Goal: Task Accomplishment & Management: Use online tool/utility

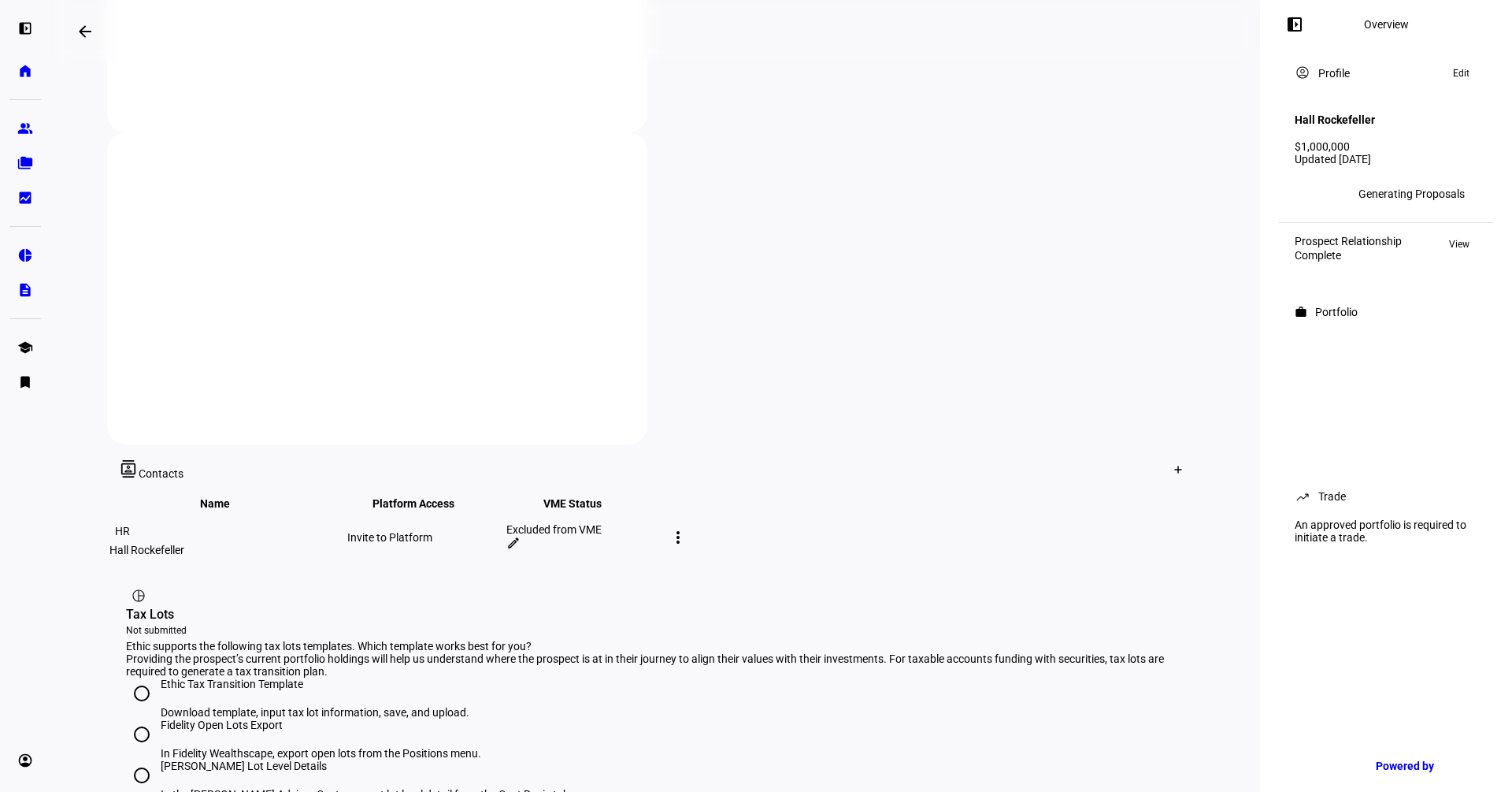
scroll to position [681, 0]
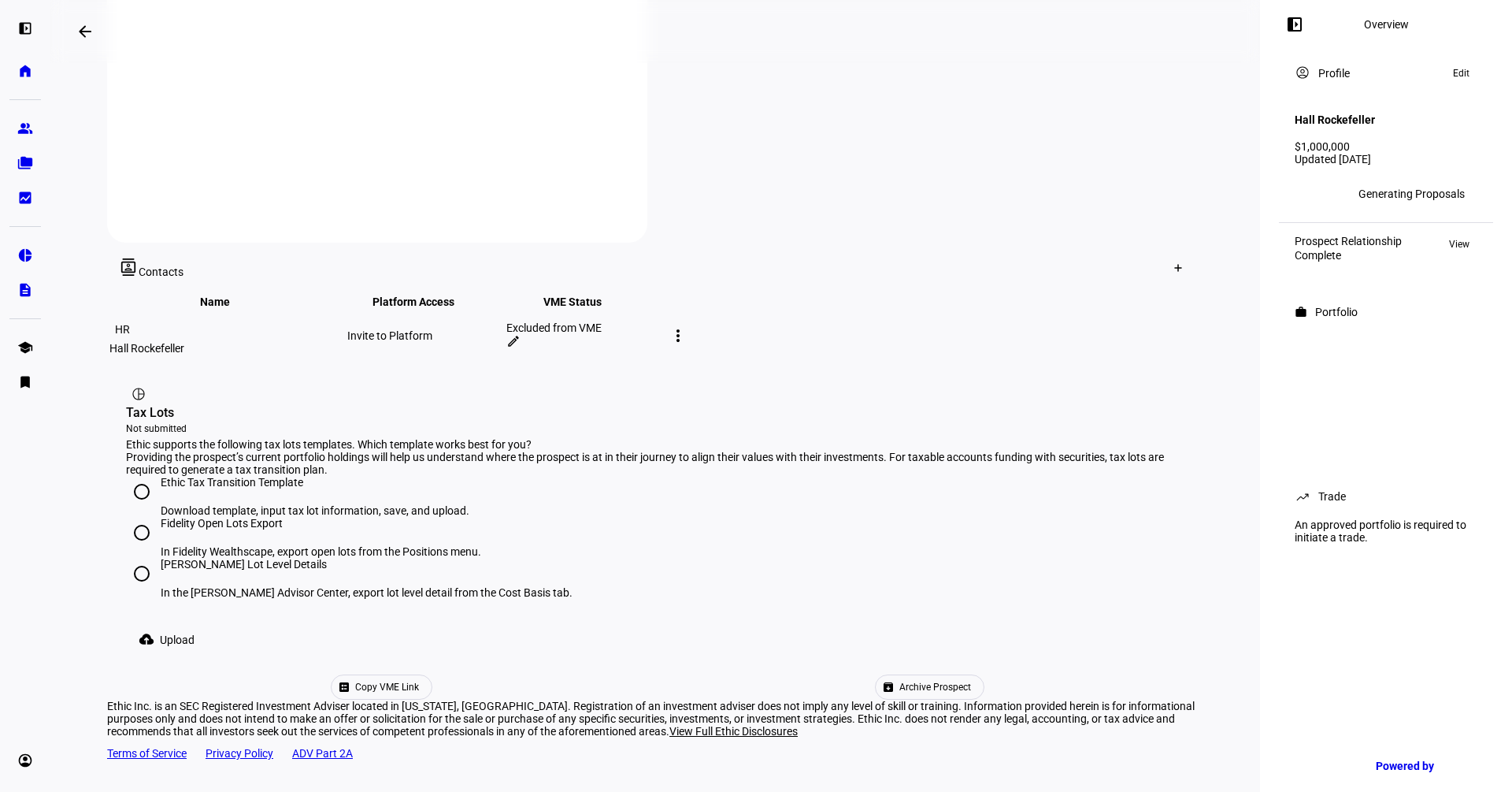
click at [226, 558] on div "[PERSON_NAME] Lot Level Details" at bounding box center [366, 565] width 412 height 13
click at [158, 558] on input "[PERSON_NAME] Lot Level Details In the [PERSON_NAME] Advisor Center, export lot…" at bounding box center [142, 574] width 32 height 32
radio input "true"
click at [231, 476] on div "Ethic Tax Transition Template" at bounding box center [315, 482] width 309 height 13
click at [158, 476] on input "Ethic Tax Transition Template Download template, input tax lot information, sav…" at bounding box center [142, 491] width 32 height 32
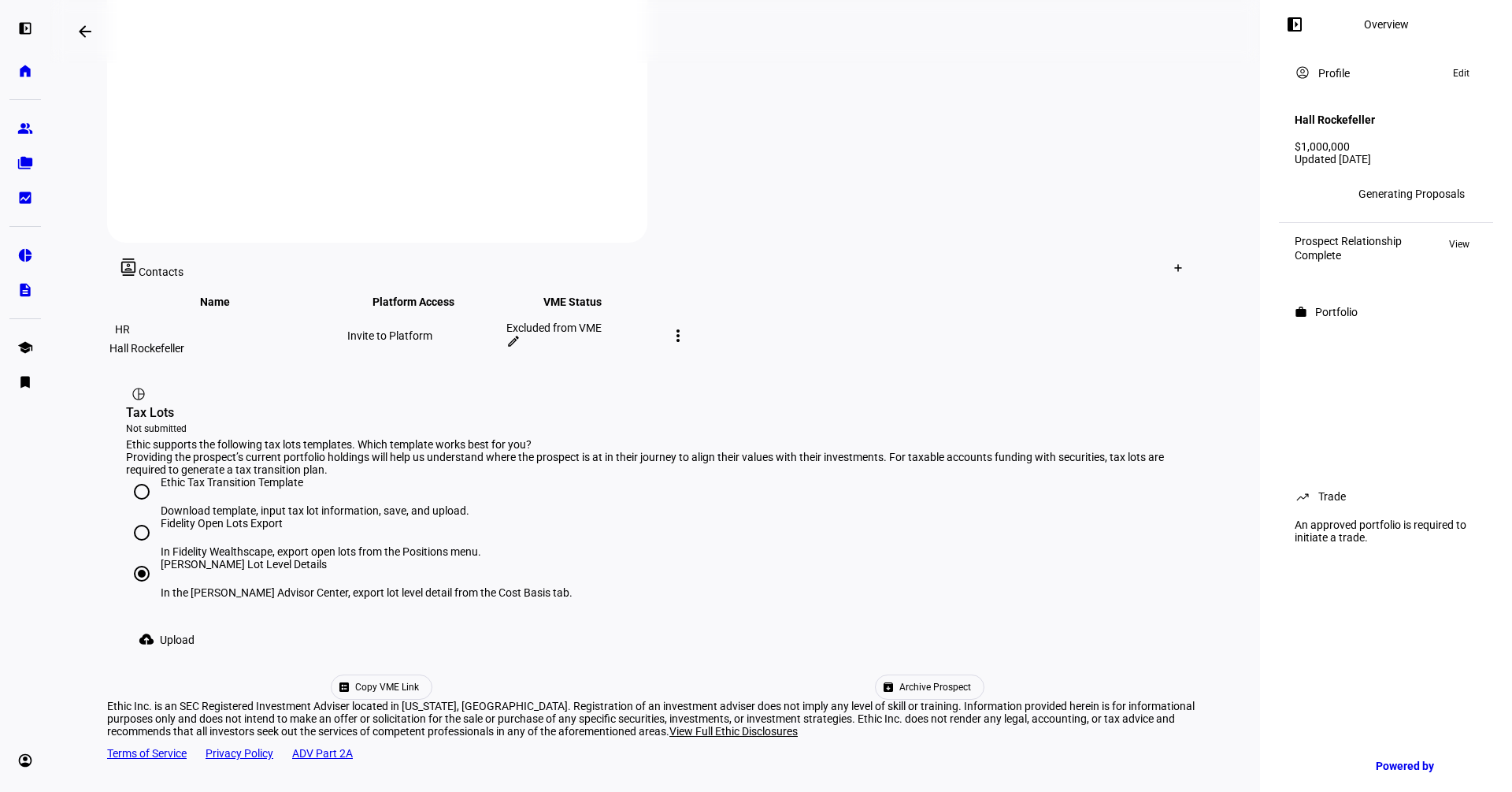
radio input "true"
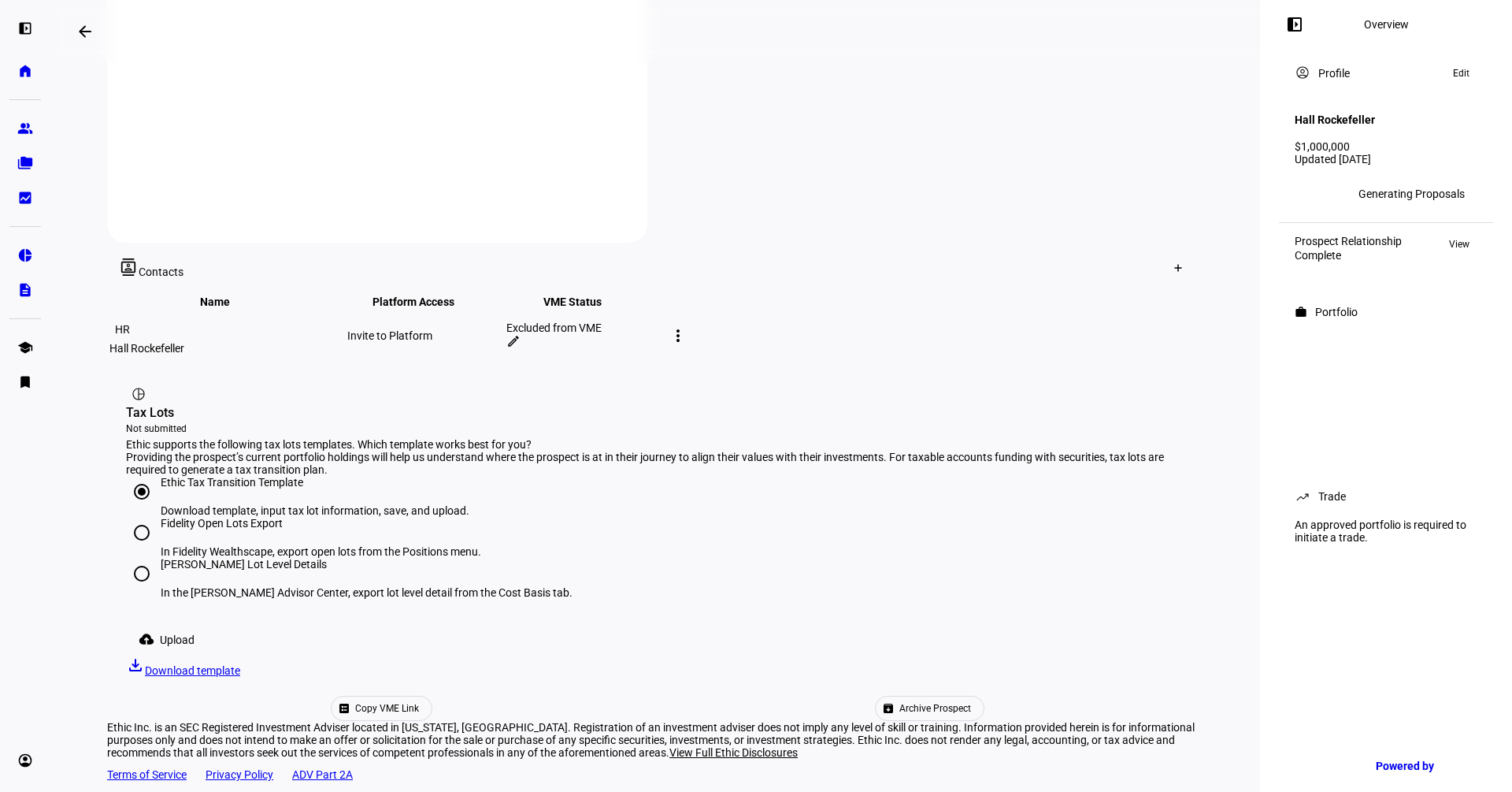
click at [175, 624] on span "Upload" at bounding box center [177, 639] width 35 height 32
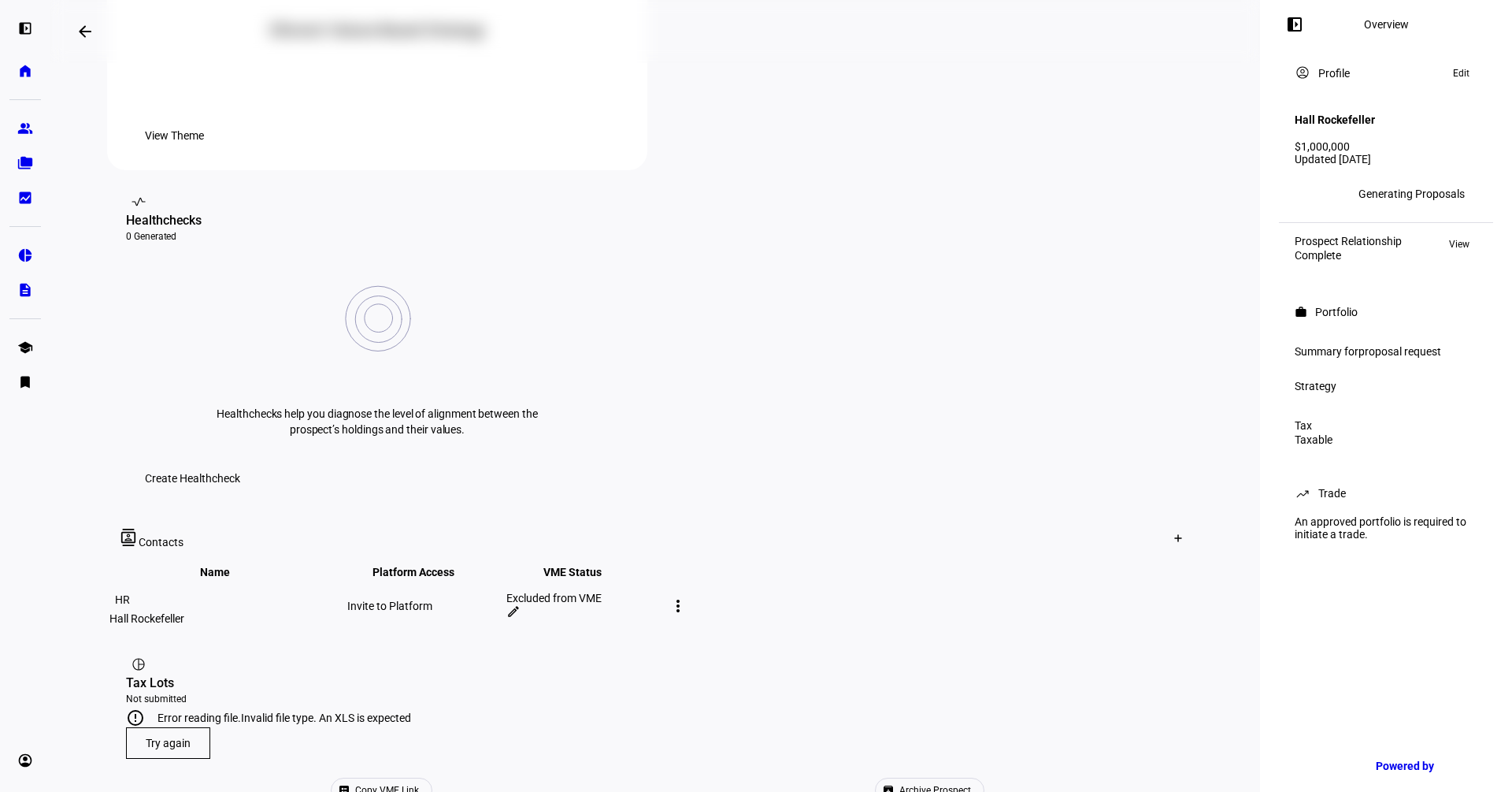
scroll to position [522, 0]
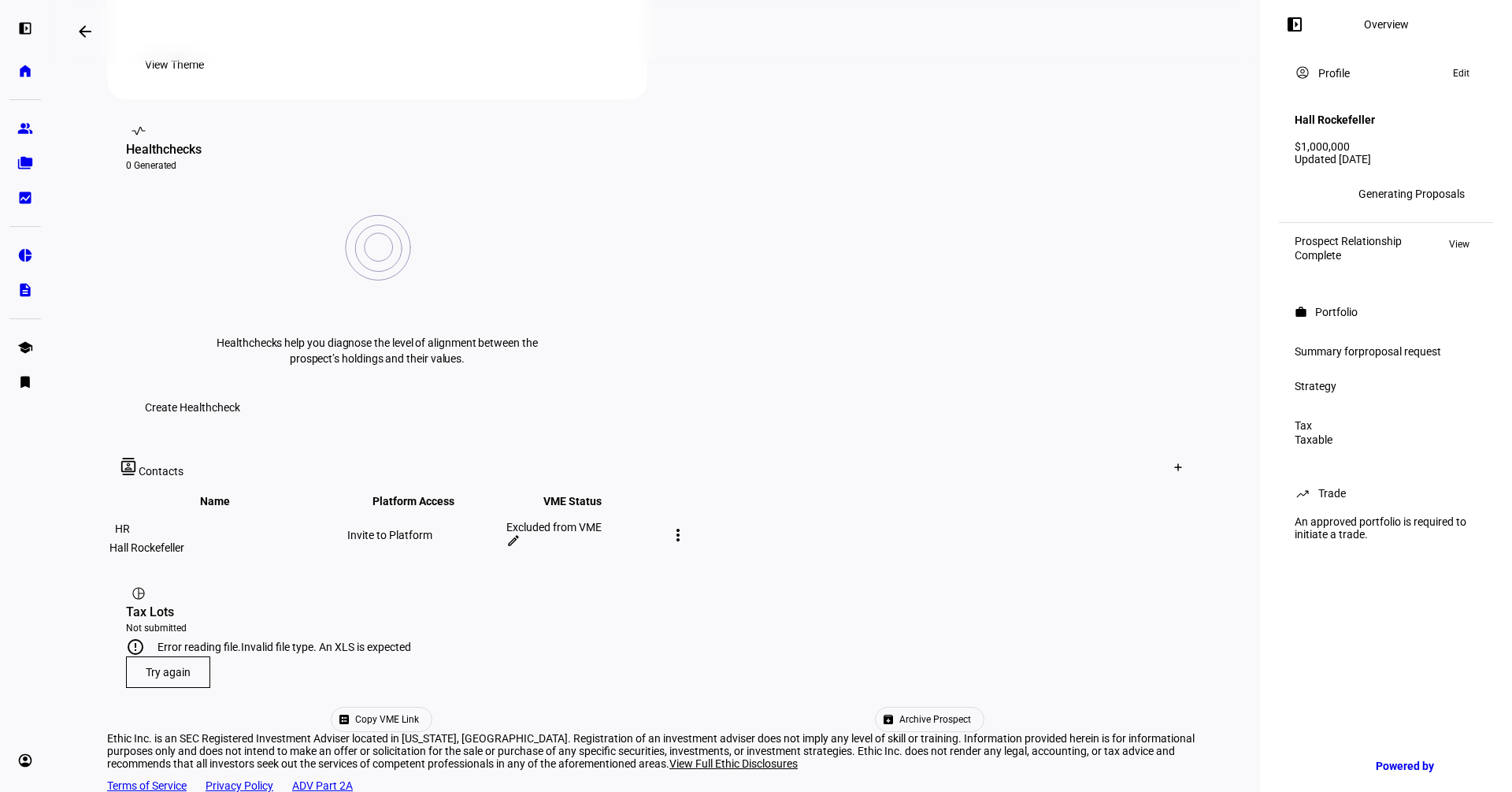
click at [173, 666] on span "Try again" at bounding box center [168, 672] width 45 height 13
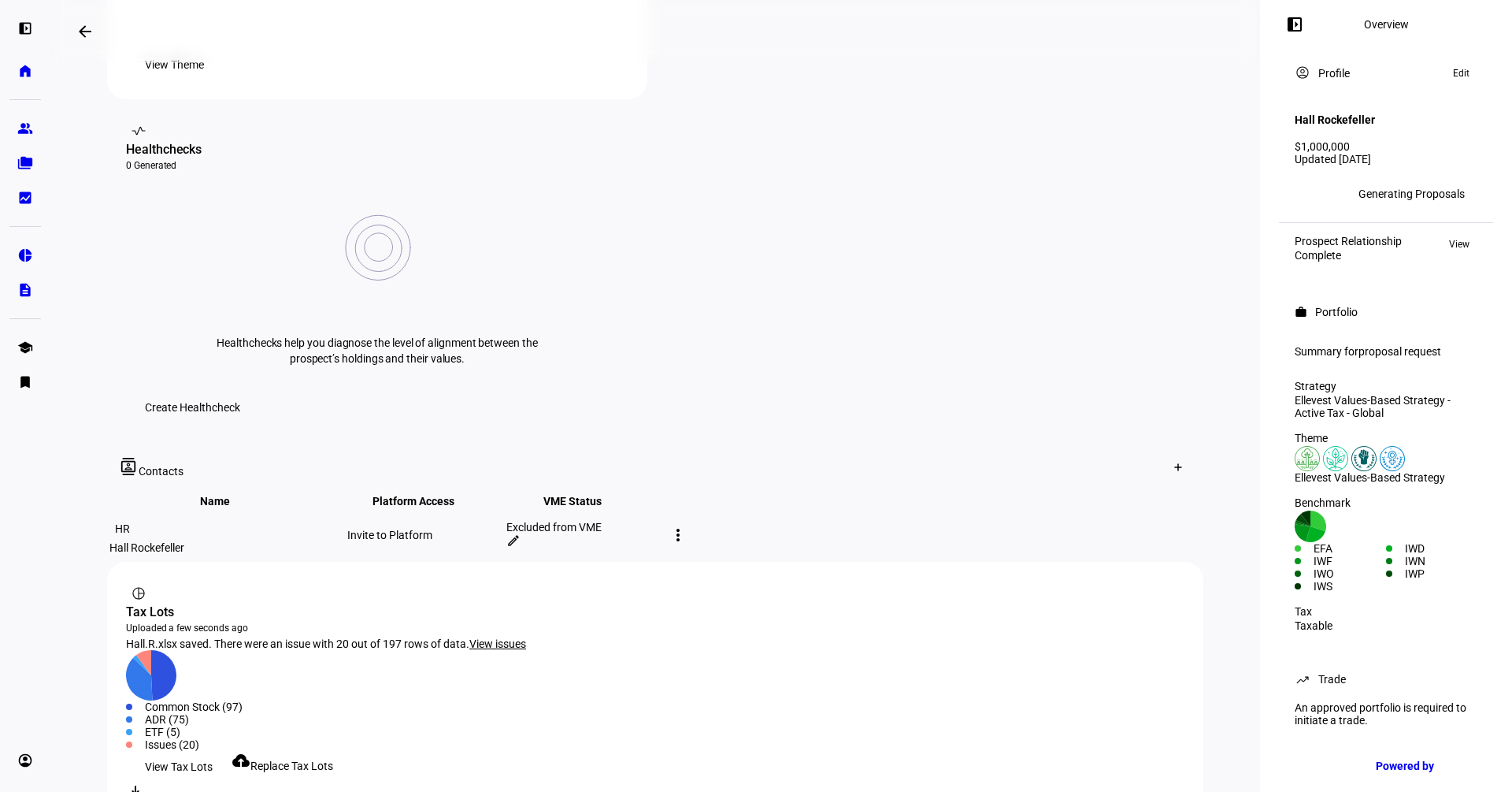
click at [503, 638] on span "View issues" at bounding box center [498, 644] width 57 height 13
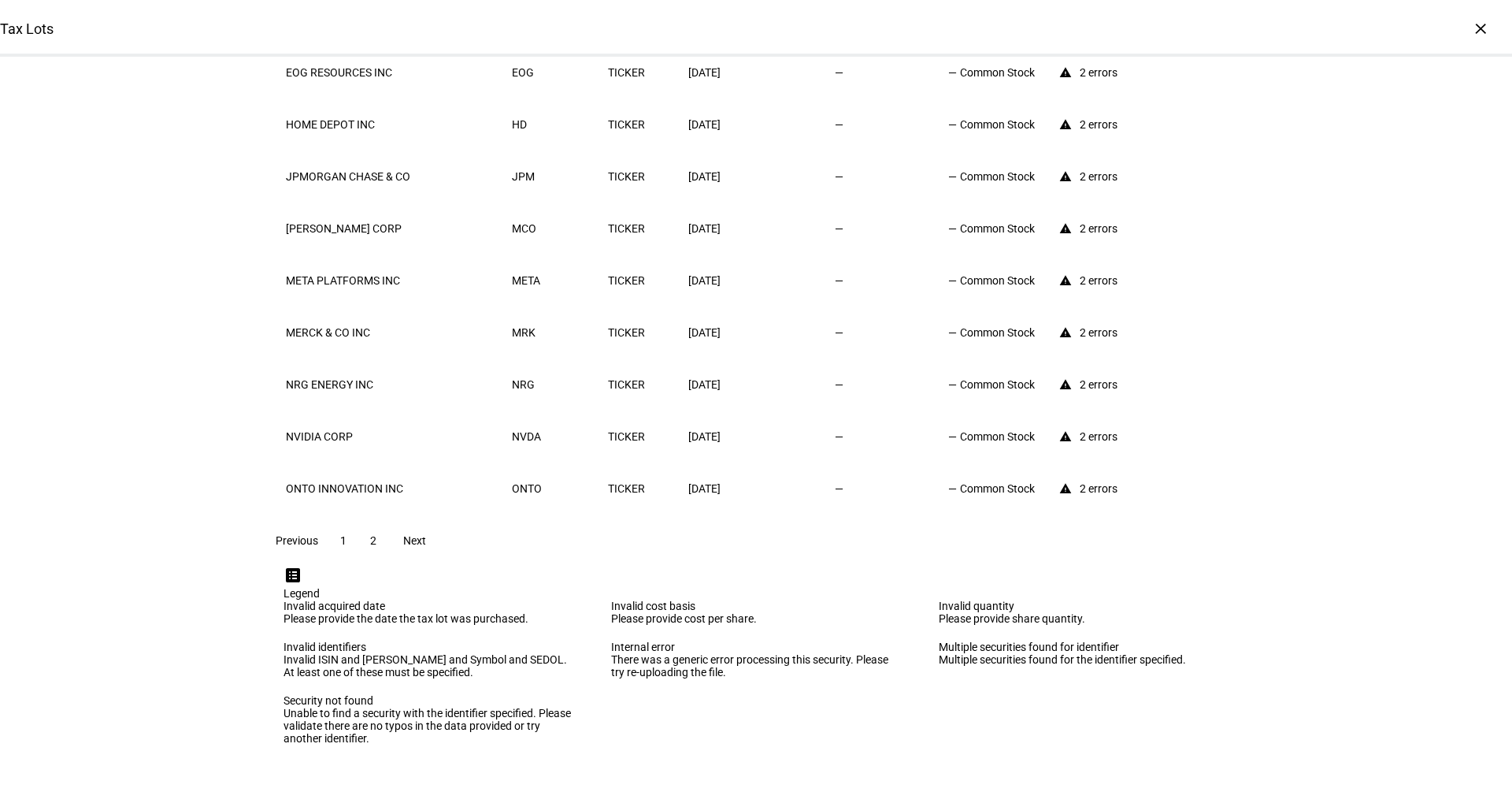
scroll to position [467, 0]
click at [439, 559] on span at bounding box center [414, 540] width 50 height 37
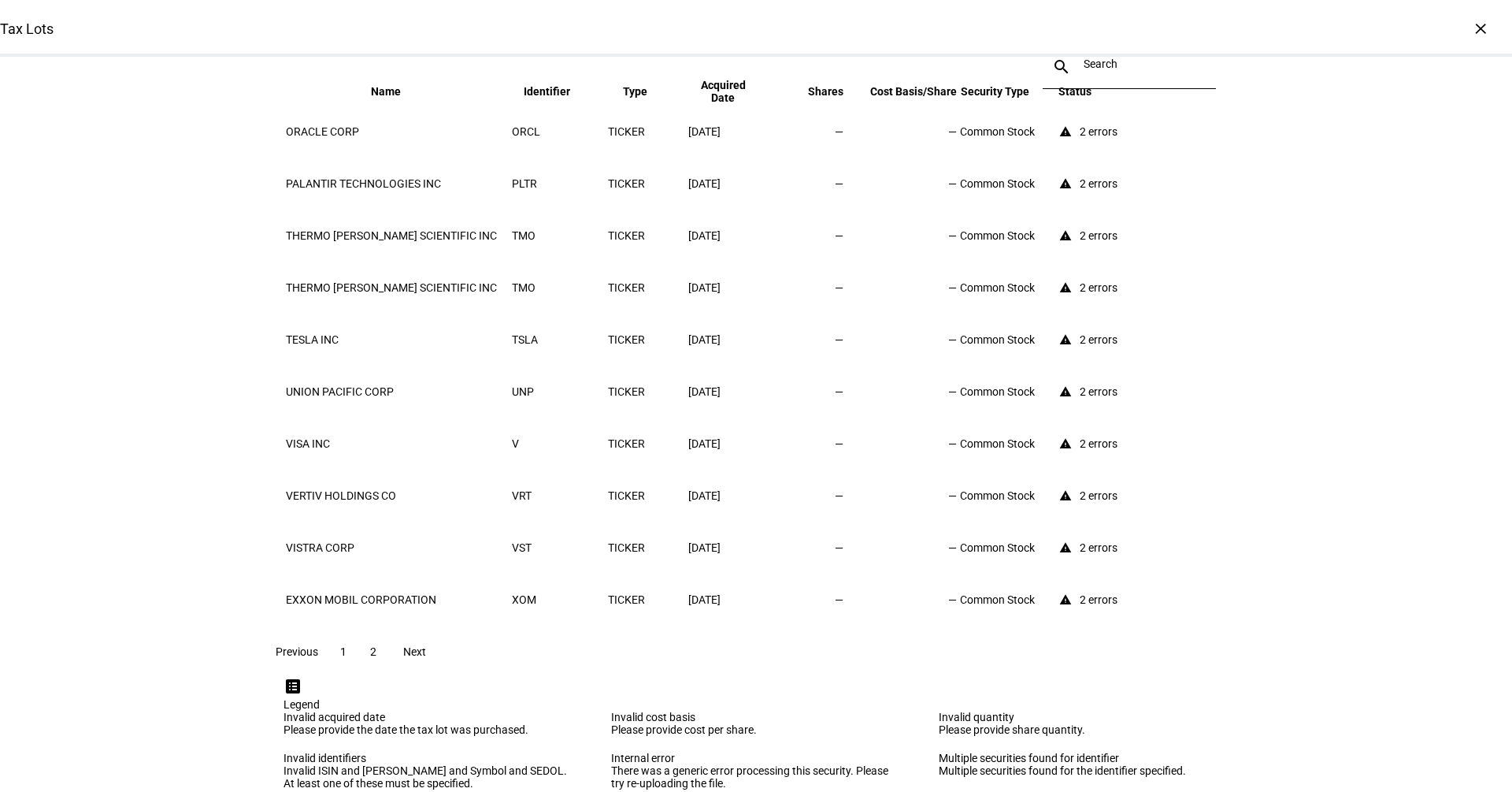
scroll to position [0, 0]
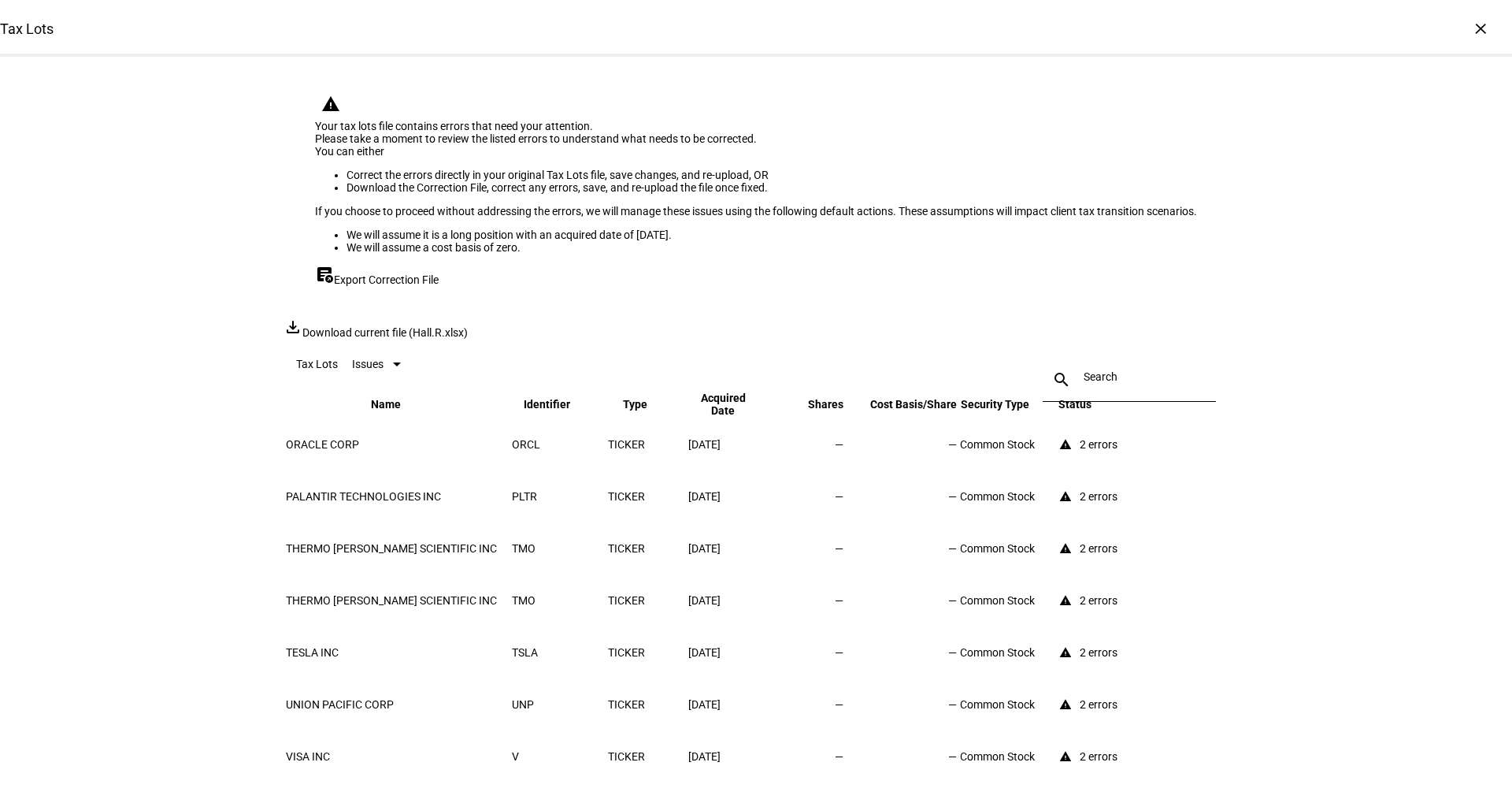
click at [401, 286] on span "Export Correction File" at bounding box center [386, 280] width 105 height 13
click at [1478, 31] on div "×" at bounding box center [1481, 28] width 26 height 26
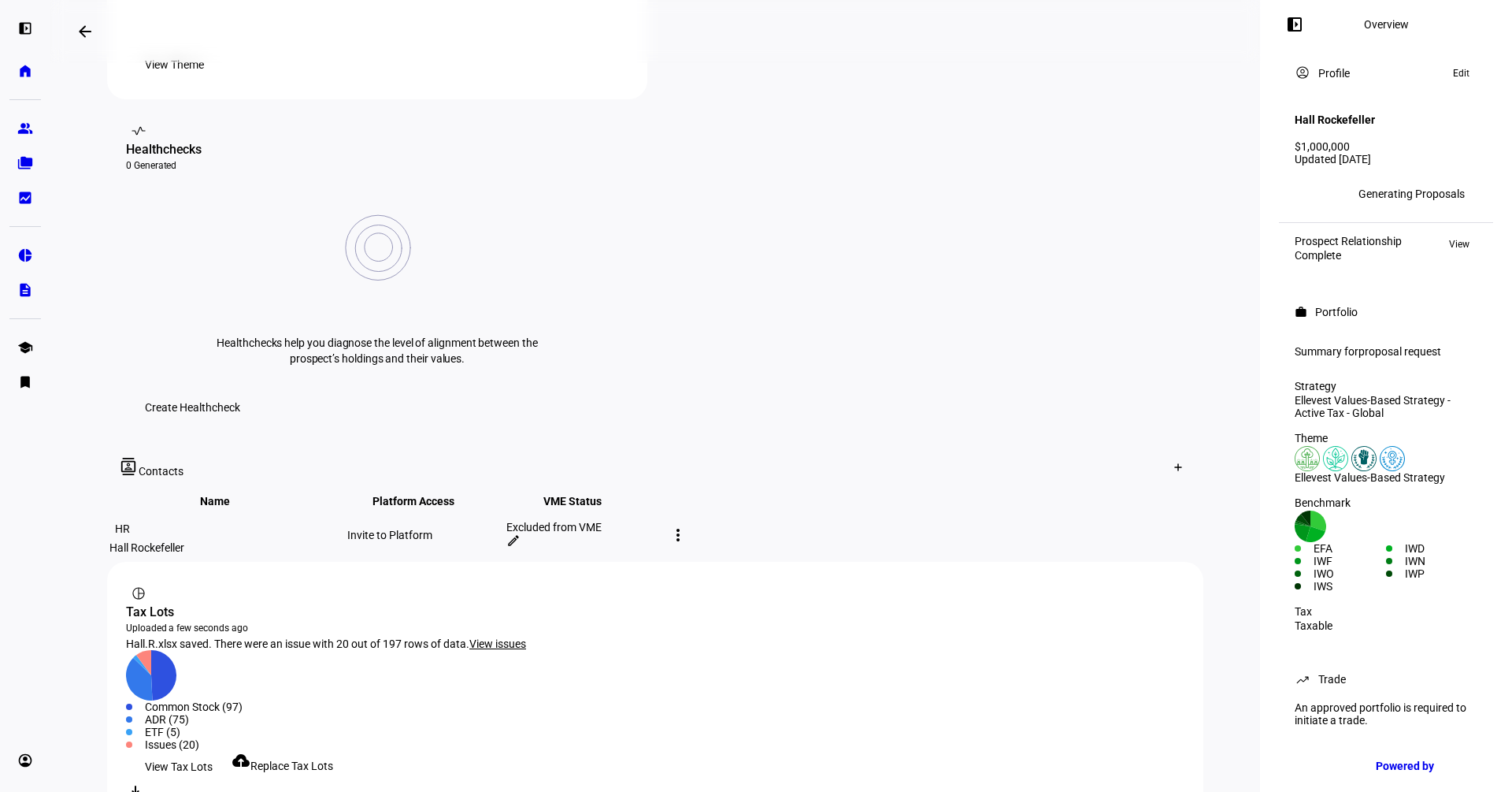
click at [310, 760] on span "Replace Tax Lots" at bounding box center [291, 766] width 83 height 13
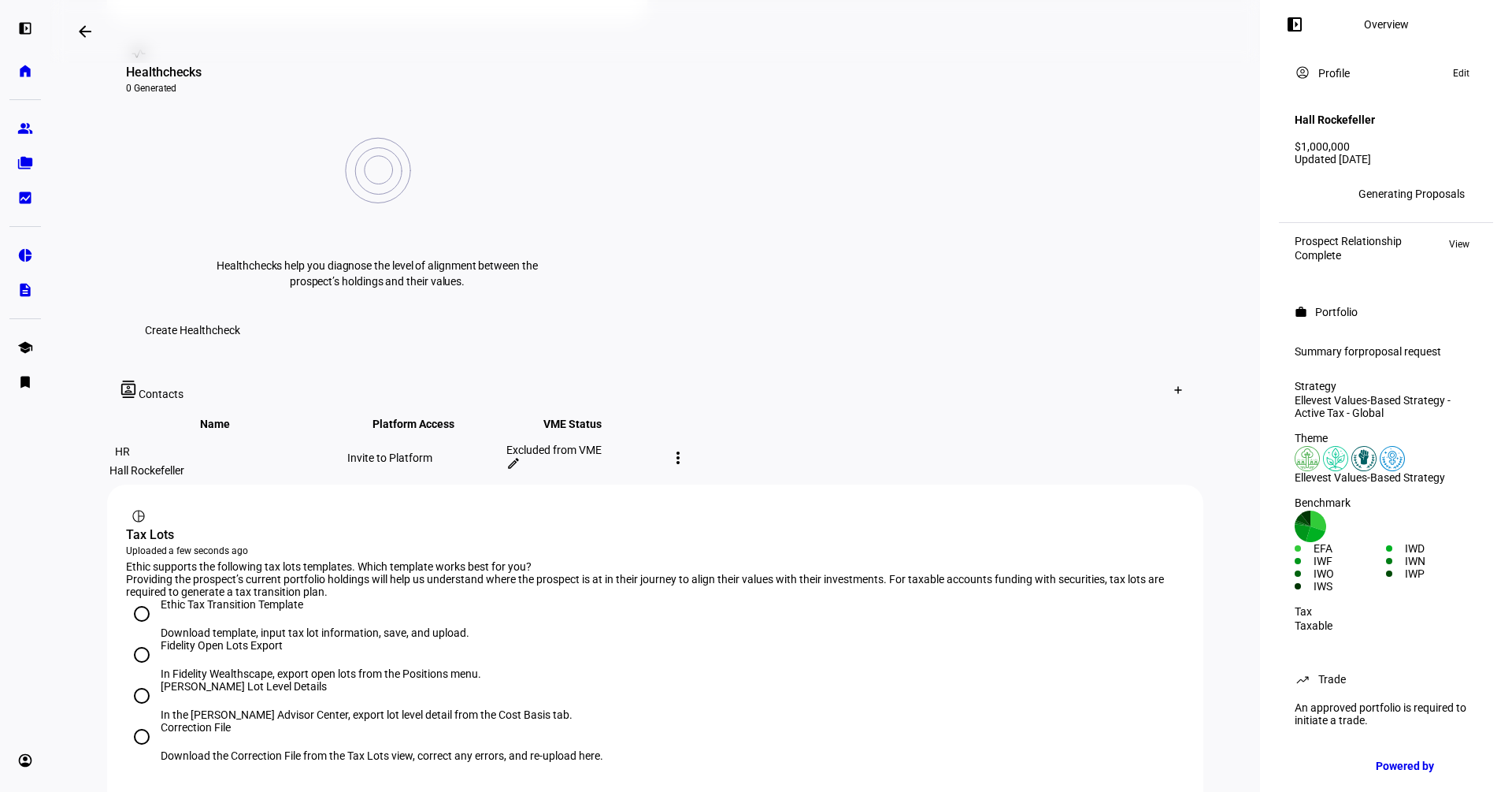
scroll to position [616, 0]
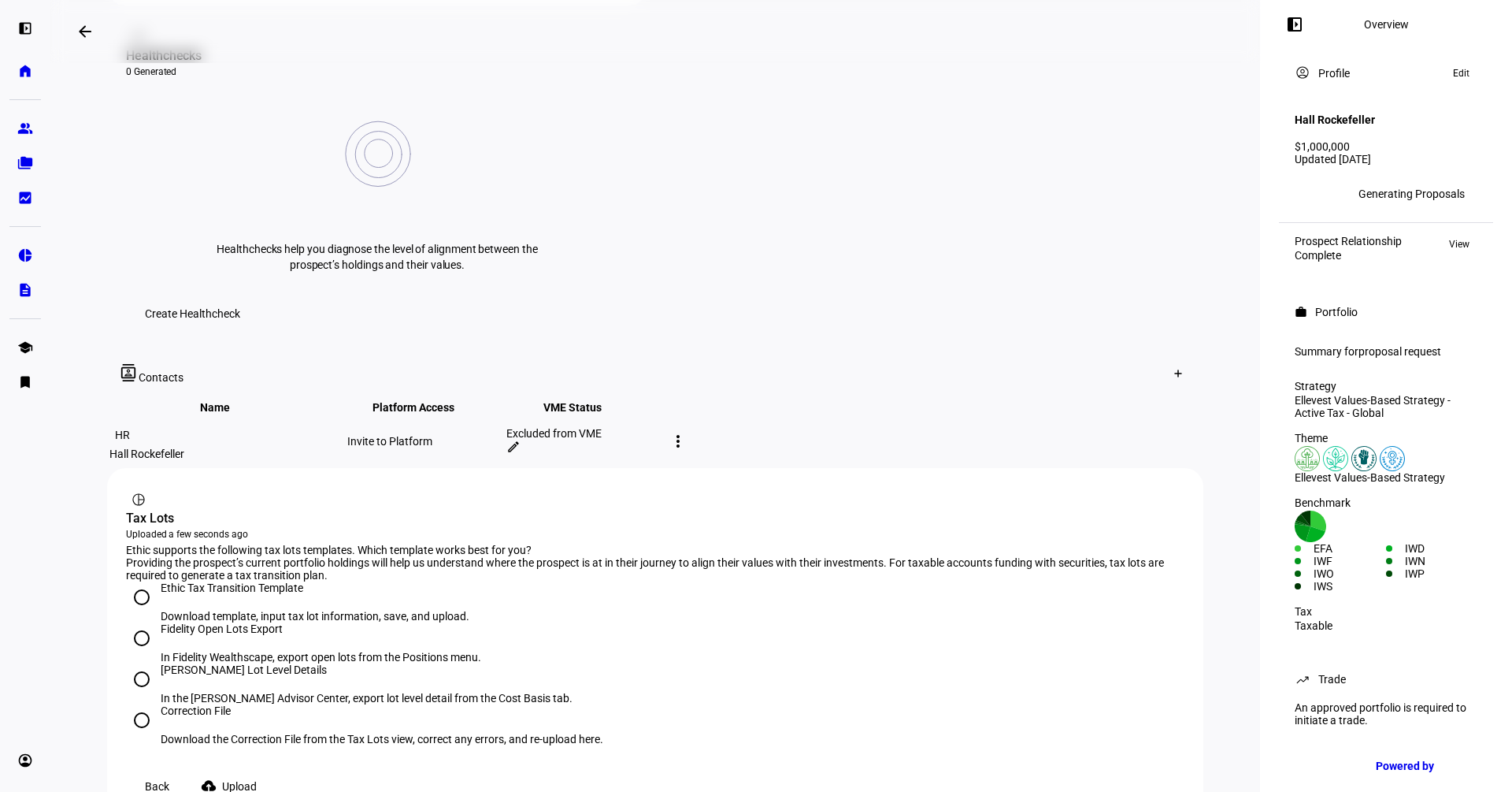
click at [247, 771] on span "Upload" at bounding box center [239, 787] width 35 height 32
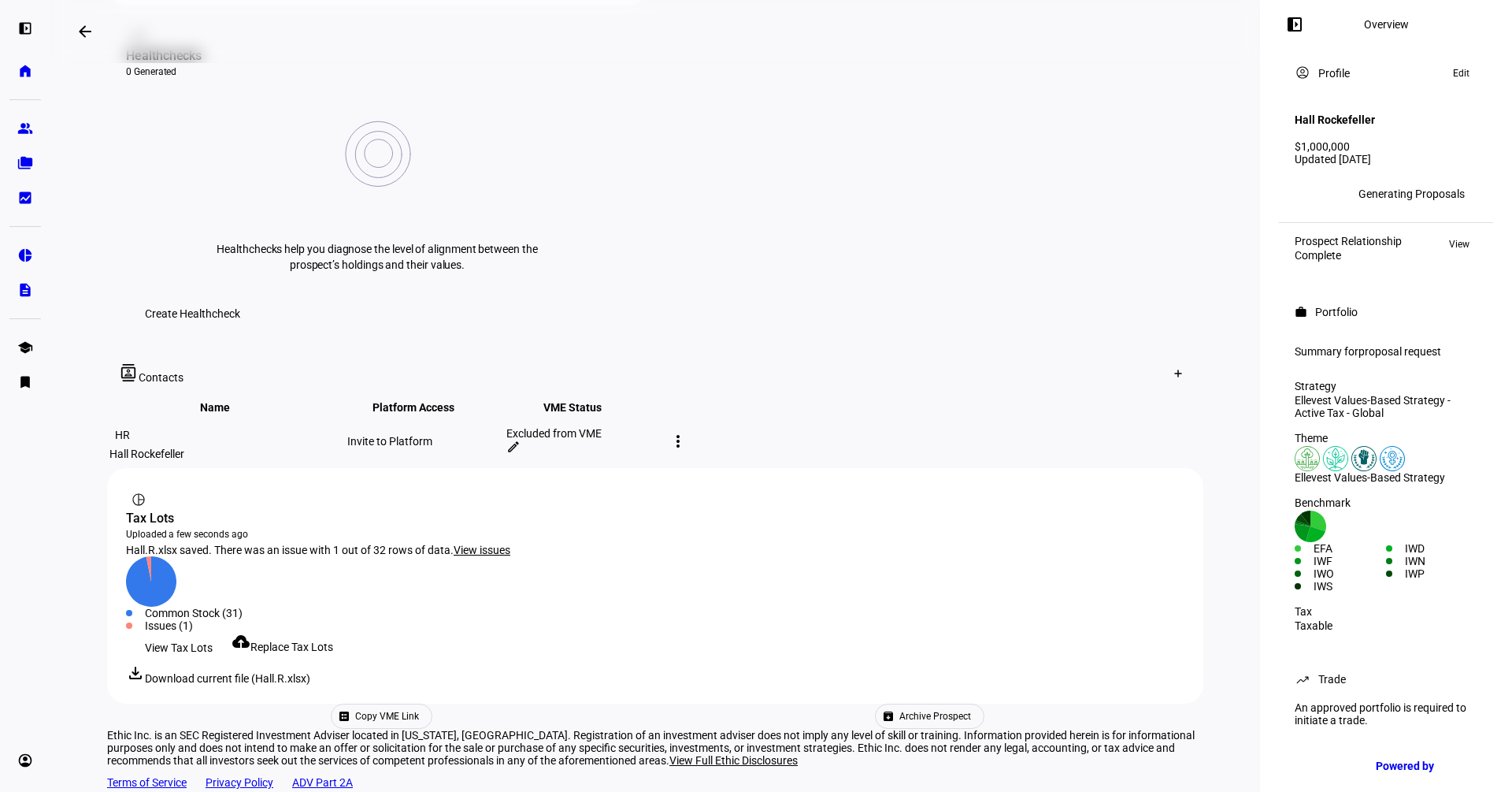
click at [504, 544] on span "View issues" at bounding box center [482, 550] width 57 height 13
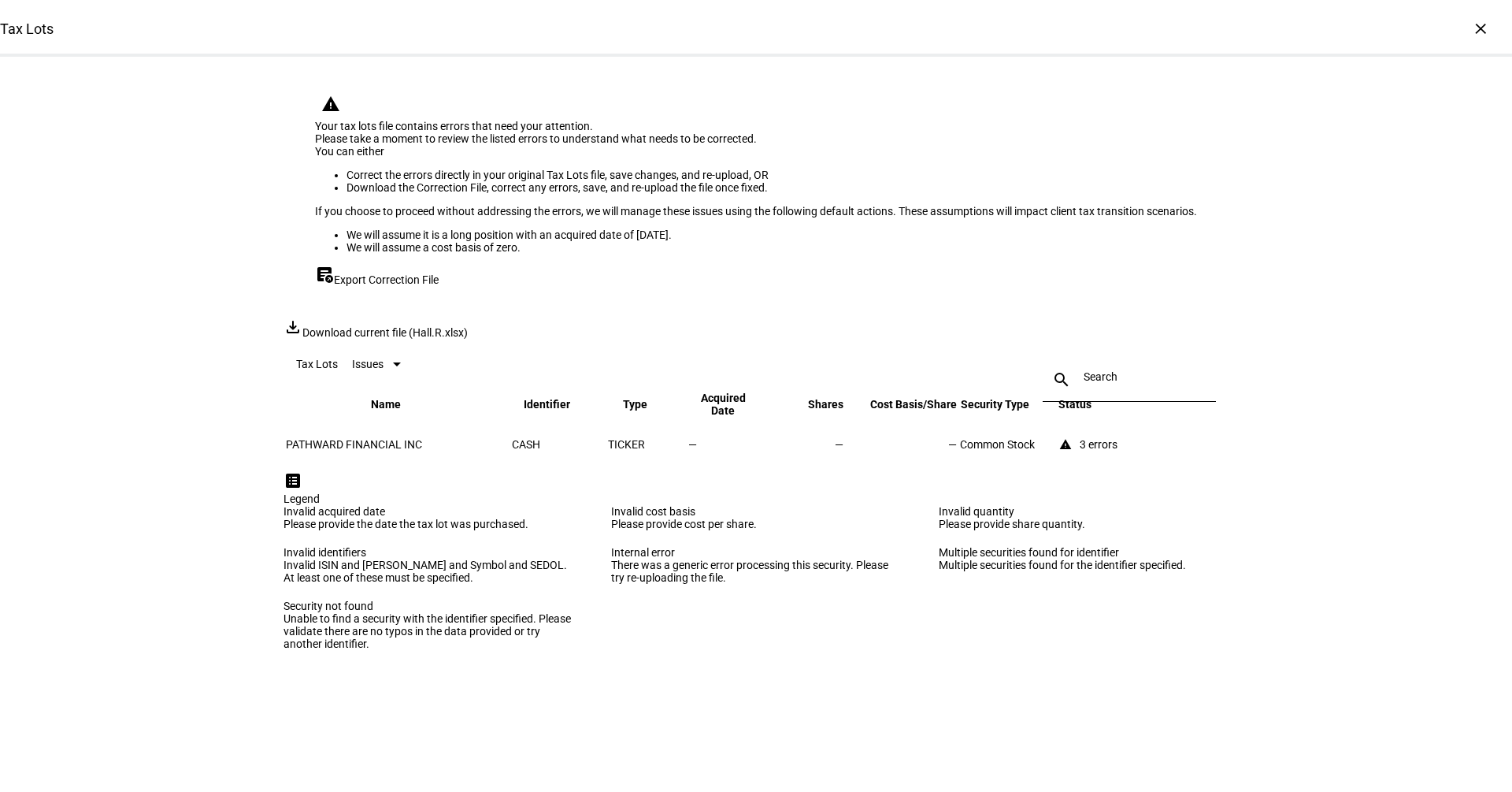
scroll to position [0, 0]
click at [1475, 31] on div "×" at bounding box center [1481, 28] width 26 height 26
